Goal: Information Seeking & Learning: Learn about a topic

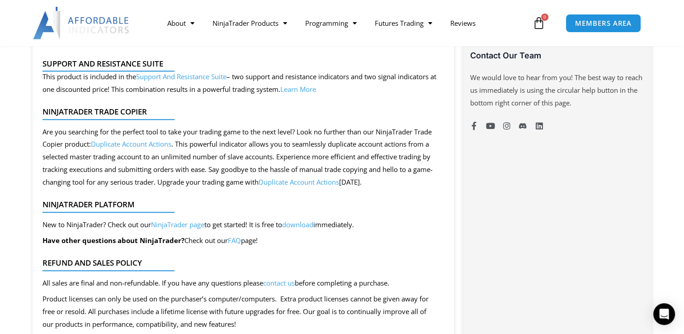
scroll to position [711, 0]
click at [316, 90] on link "Learn More" at bounding box center [298, 89] width 36 height 9
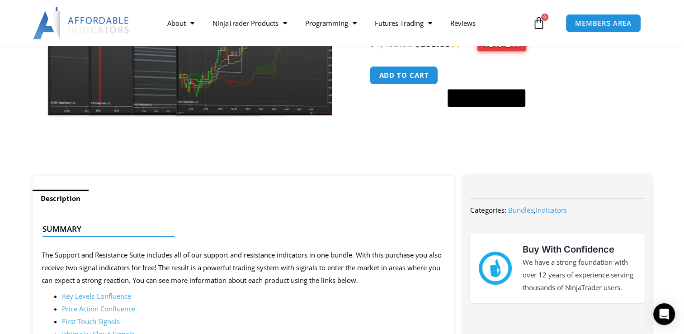
scroll to position [360, 0]
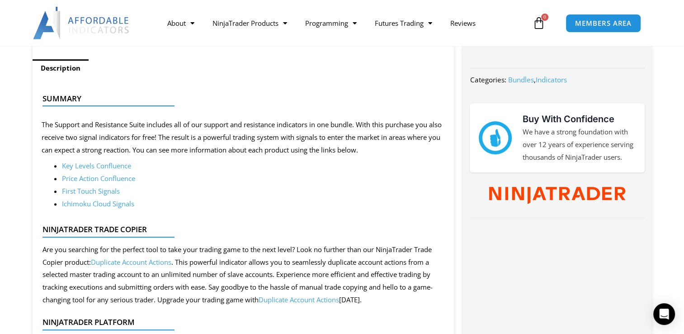
click at [101, 203] on link "Ichimoku Cloud Signals" at bounding box center [98, 203] width 72 height 9
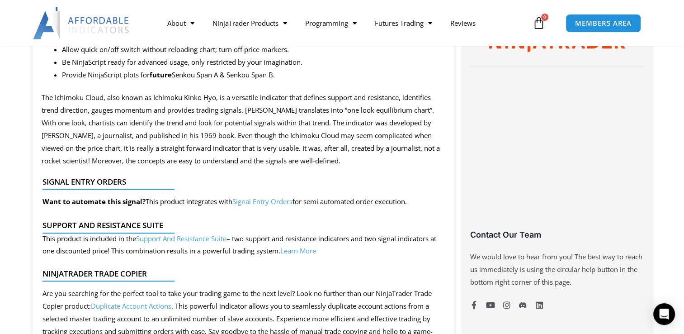
scroll to position [533, 0]
